Goal: Task Accomplishment & Management: Manage account settings

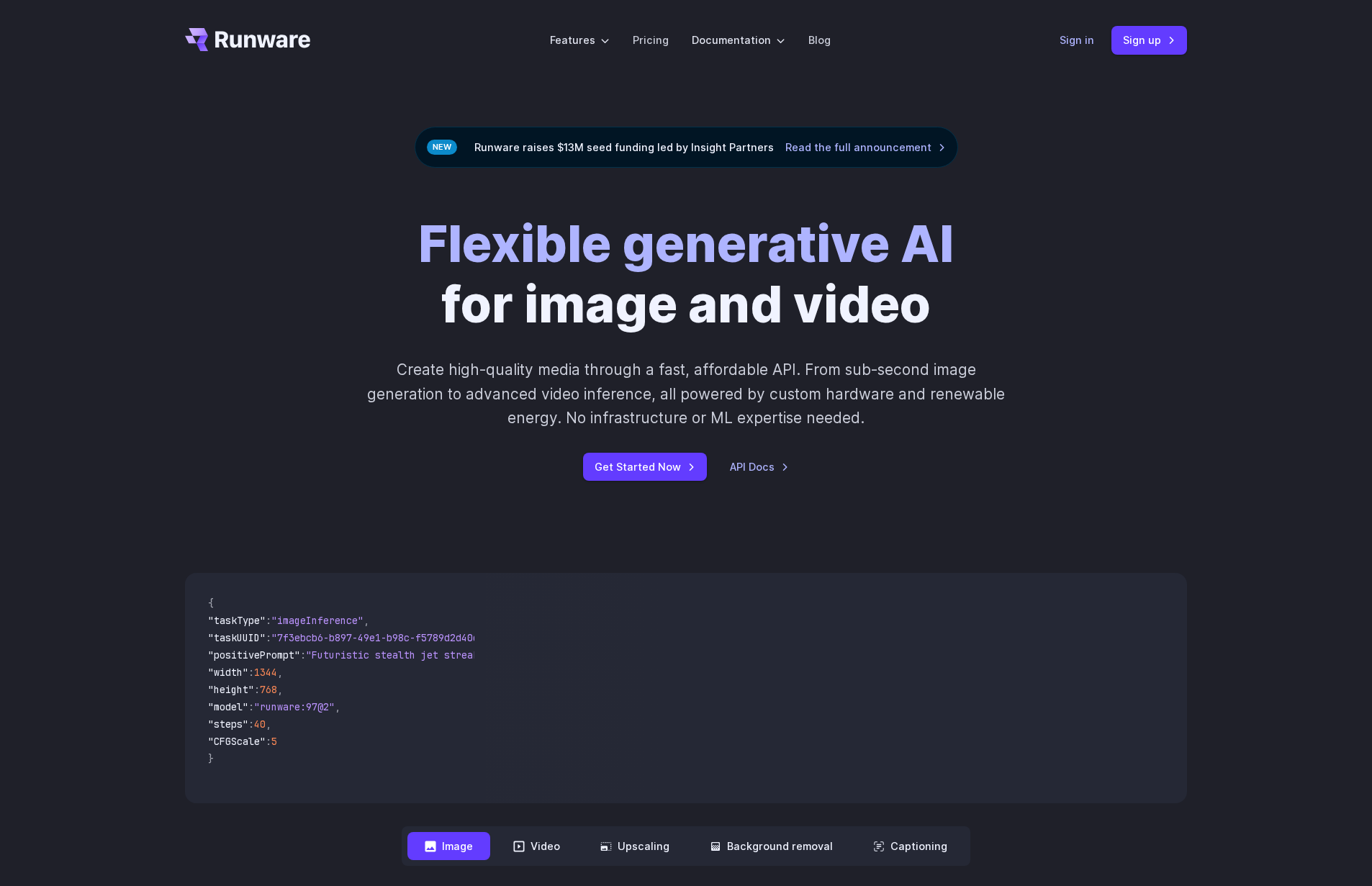
click at [1069, 43] on link "Sign in" at bounding box center [1076, 40] width 34 height 17
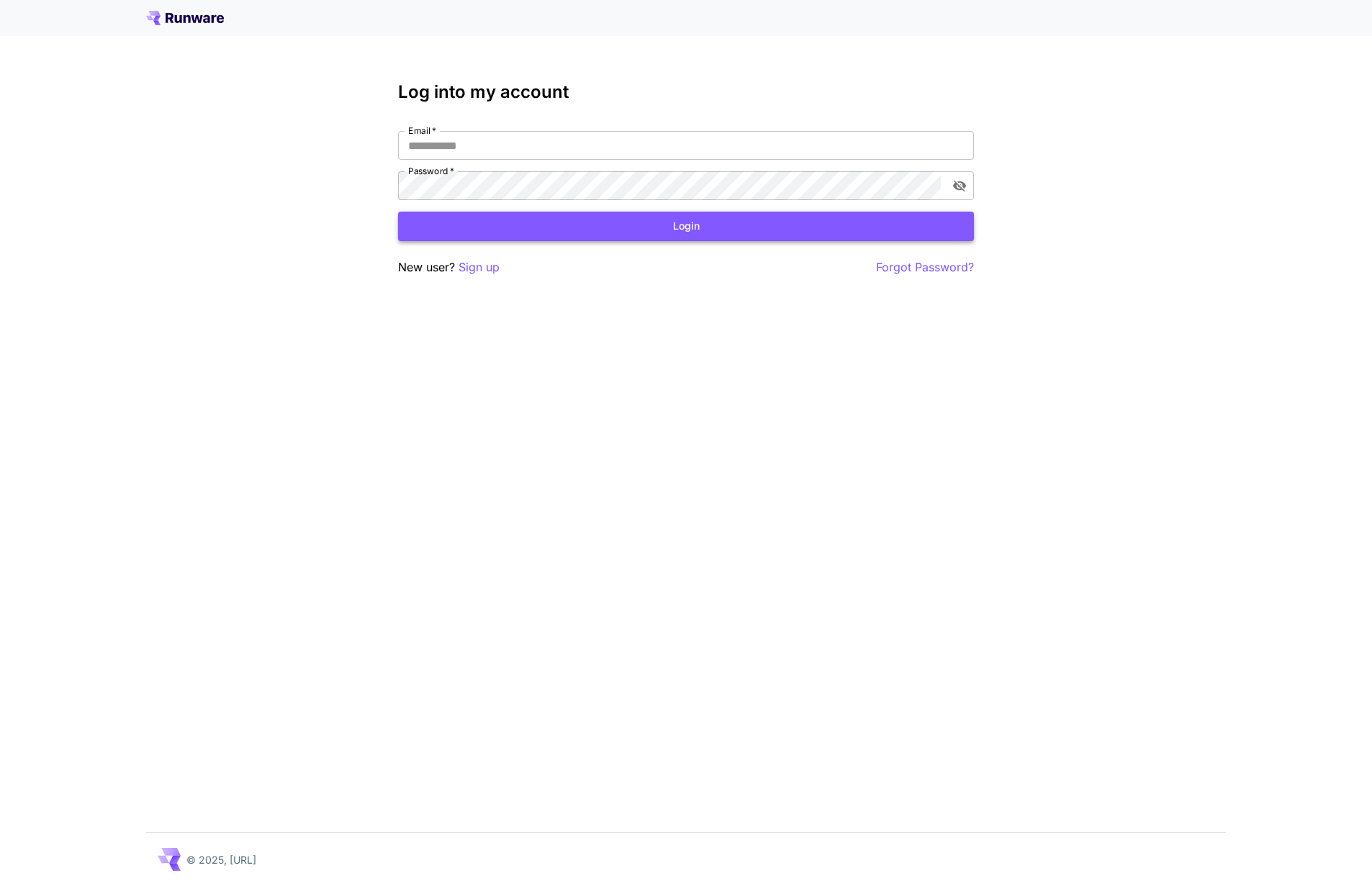
type input "**********"
click at [671, 235] on button "Login" at bounding box center [686, 225] width 575 height 29
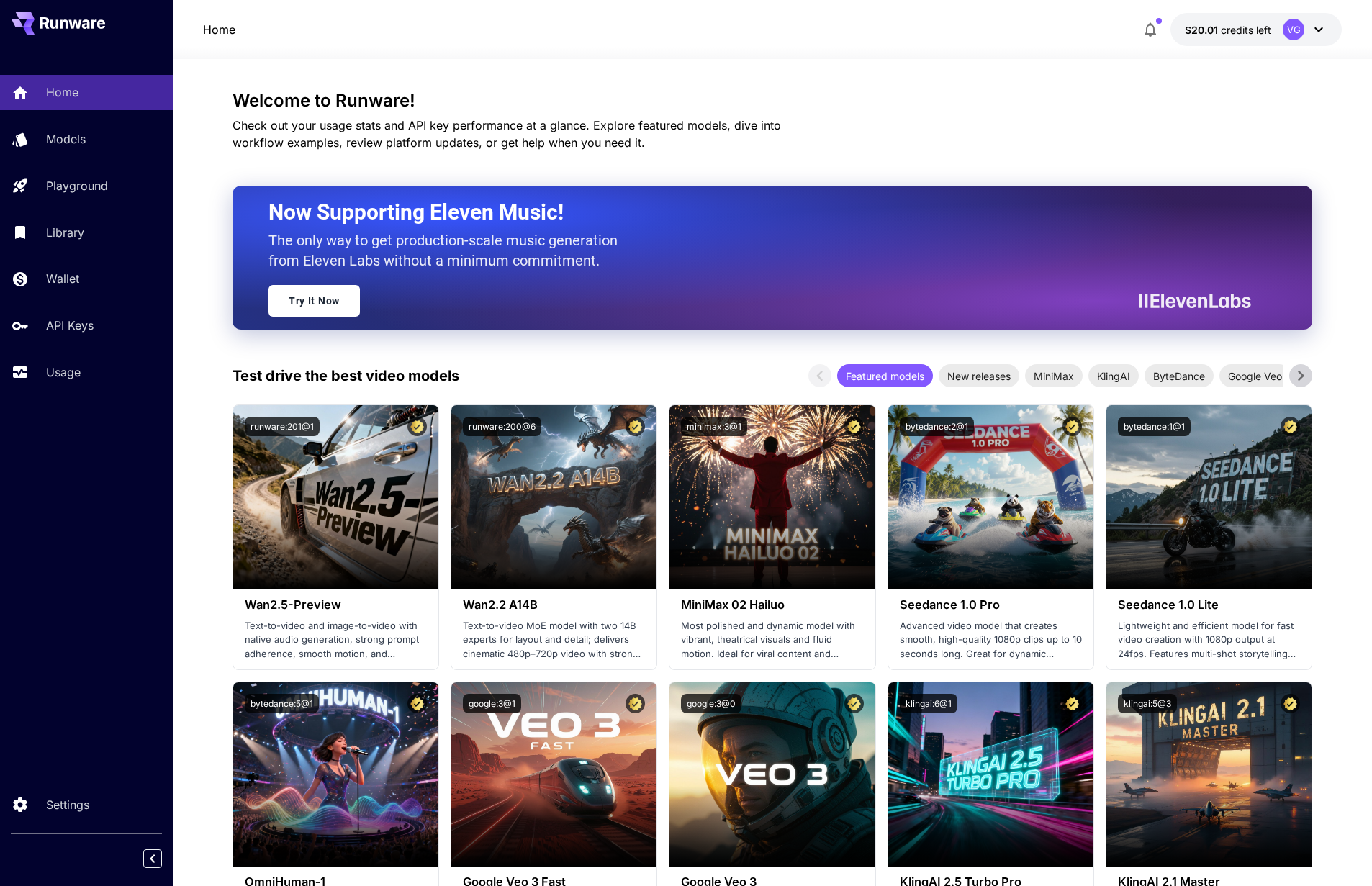
click at [1034, 114] on div "Welcome to Runware! Check out your usage stats and API key performance at a gla…" at bounding box center [772, 121] width 1080 height 60
